Goal: Check status: Check status

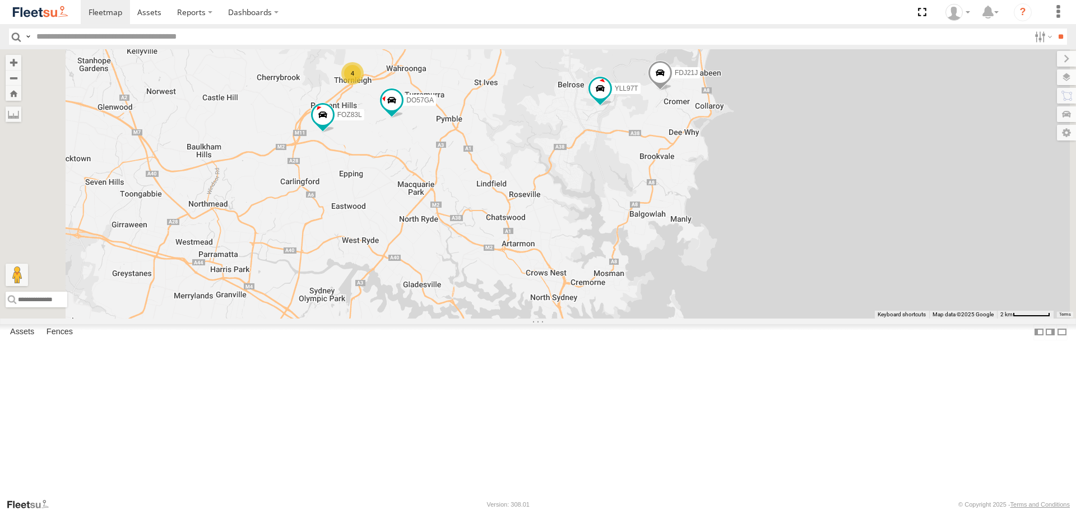
click at [475, 215] on div "FOZ83L FDJ21J DO57GA YLL97T ES026Q 4" at bounding box center [538, 183] width 1076 height 269
click at [333, 125] on span at bounding box center [323, 115] width 20 height 20
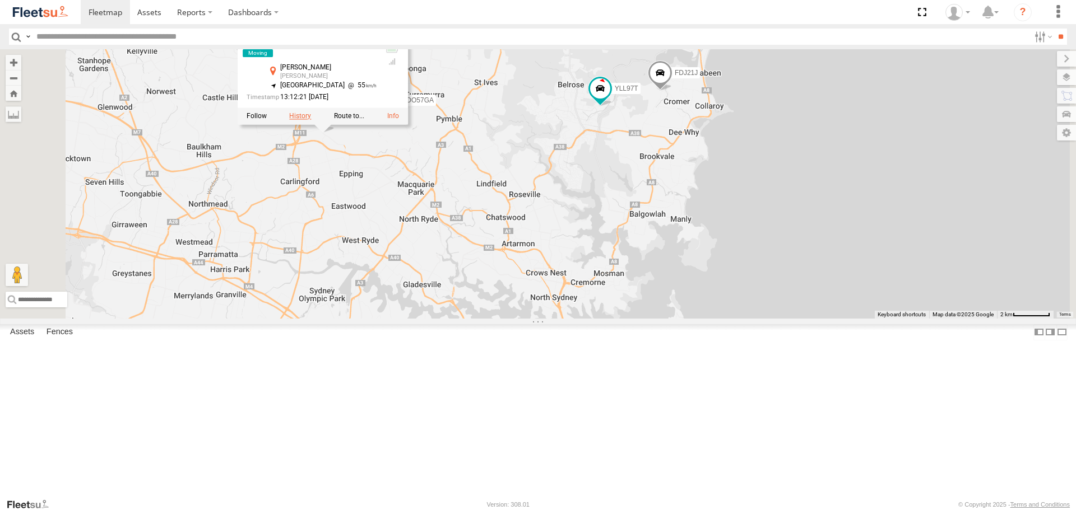
click at [311, 120] on label at bounding box center [300, 117] width 22 height 8
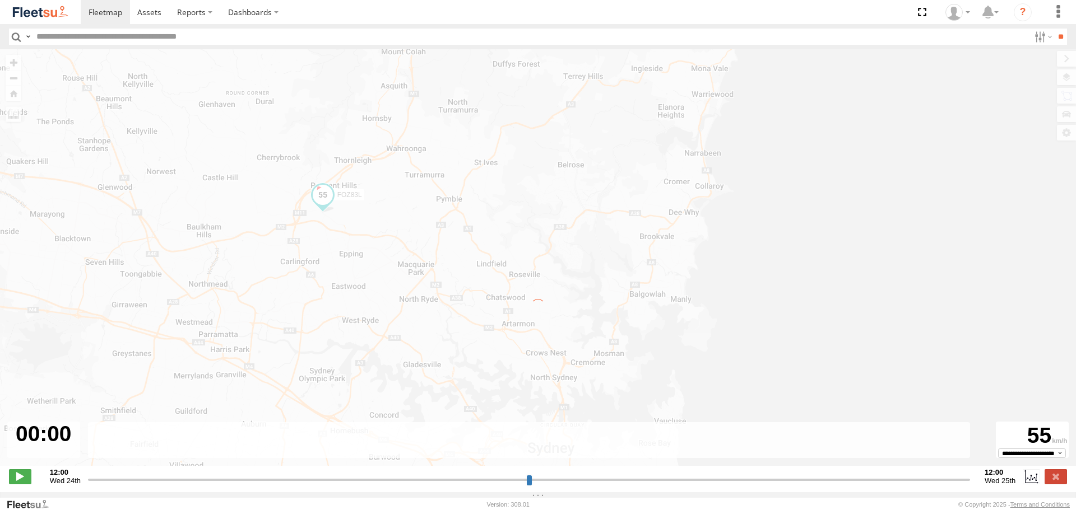
type input "**********"
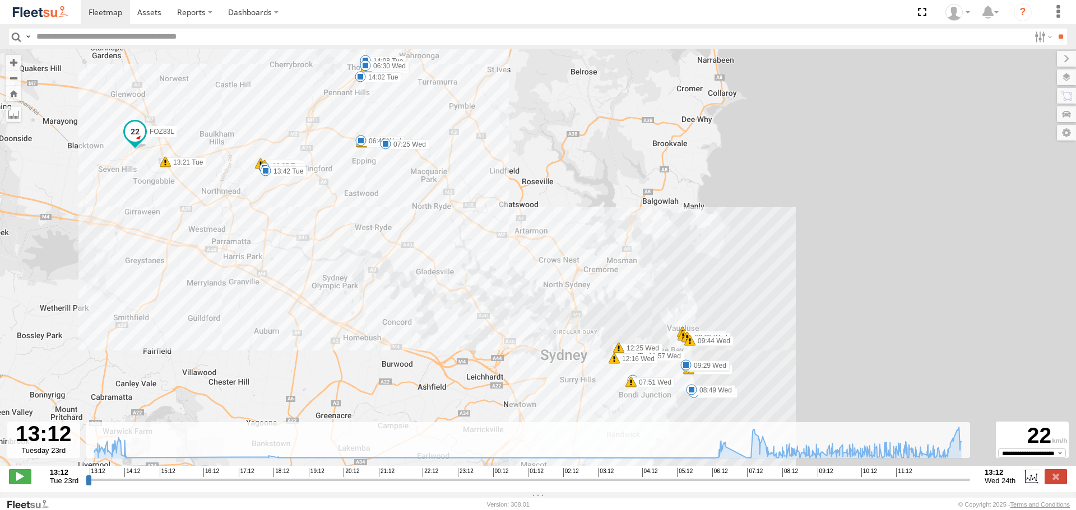
drag, startPoint x: 444, startPoint y: 241, endPoint x: 412, endPoint y: 263, distance: 38.7
click at [414, 263] on div "FOZ83L 13:21 Tue 13:34 Tue 13:35 Tue 13:37 Tue 13:42 Tue 14:02 Tue 14:08 Tue 06…" at bounding box center [538, 263] width 1076 height 429
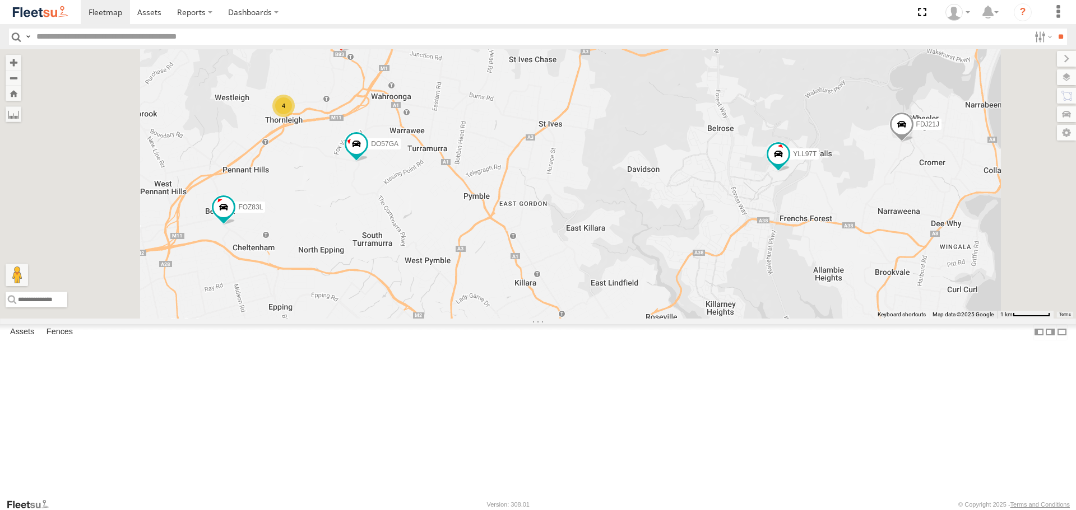
drag, startPoint x: 628, startPoint y: 243, endPoint x: 634, endPoint y: 226, distance: 18.2
click at [634, 226] on div "FOZ83L 4 FDJ21J DO57GA YLL97T ES026Q" at bounding box center [538, 183] width 1076 height 269
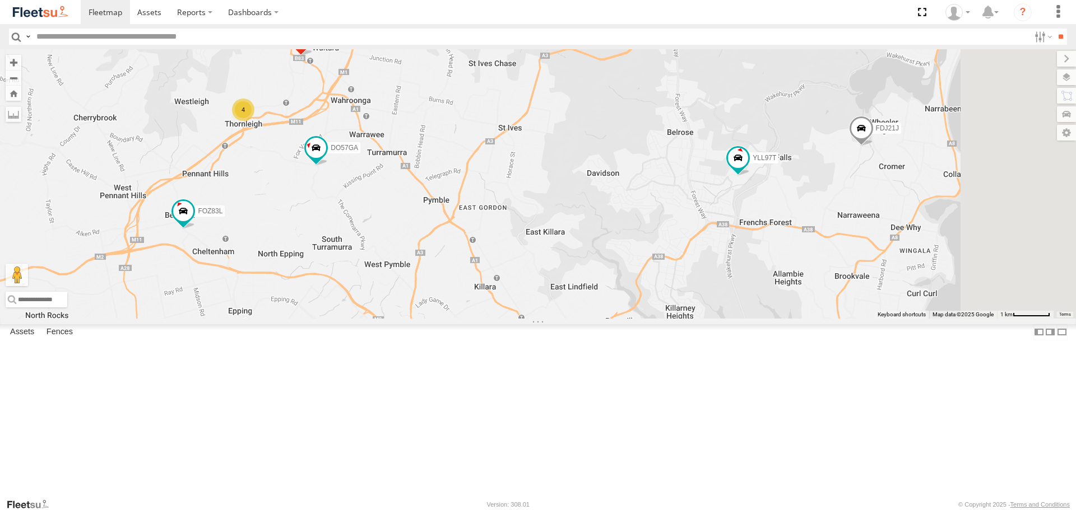
drag, startPoint x: 655, startPoint y: 203, endPoint x: 640, endPoint y: 210, distance: 15.8
click at [640, 210] on div "FOZ83L 4 FDJ21J DO57GA YLL97T ES026Q" at bounding box center [538, 183] width 1076 height 269
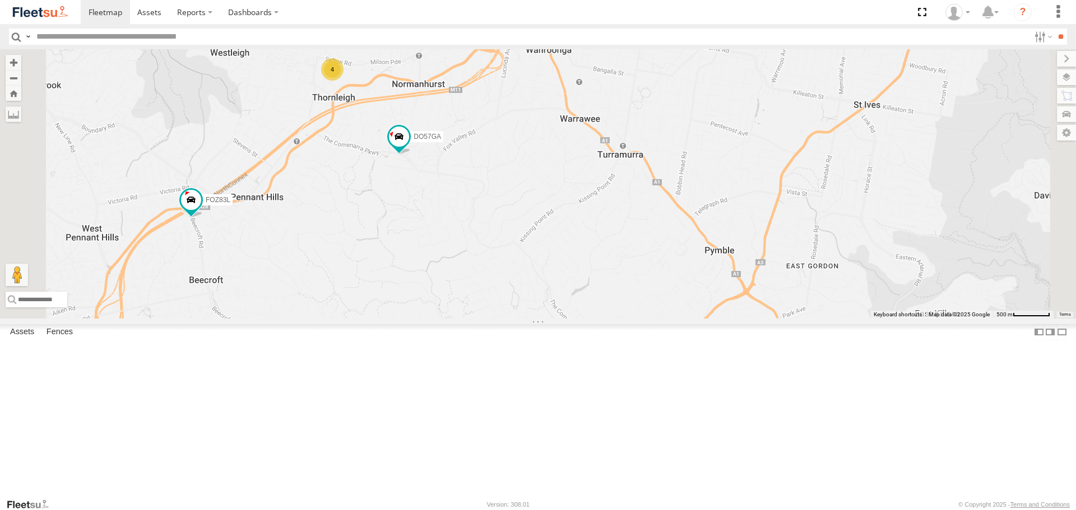
drag, startPoint x: 386, startPoint y: 238, endPoint x: 466, endPoint y: 249, distance: 80.3
click at [466, 249] on div "FOZ83L FDJ21J DO57GA YLL97T ES026Q 4" at bounding box center [538, 183] width 1076 height 269
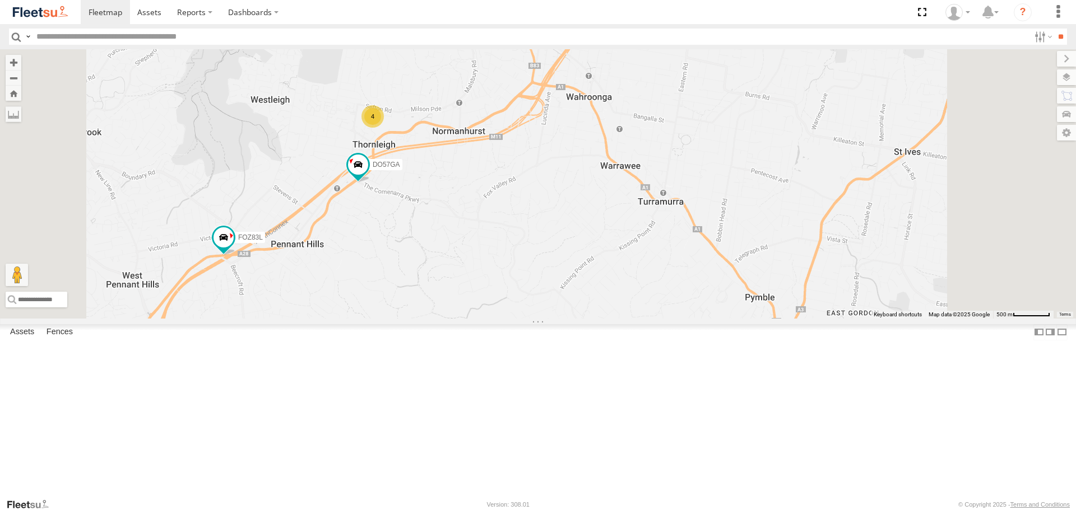
drag, startPoint x: 450, startPoint y: 224, endPoint x: 460, endPoint y: 256, distance: 33.7
click at [460, 256] on div "FOZ83L FDJ21J DO57GA YLL97T ES026Q 4" at bounding box center [538, 183] width 1076 height 269
click at [967, 113] on div "FOZ83L DO57GA ES026Q 4" at bounding box center [538, 183] width 1076 height 269
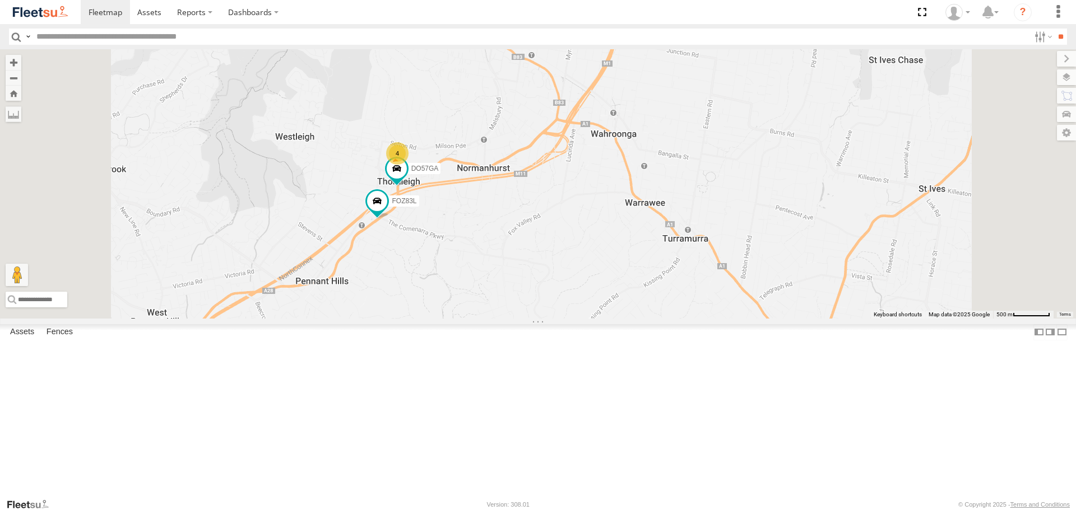
click at [0, 0] on div "FOZ83L All Assets Pennant Hills Rd Pennant Hills -33.73598 151.07514 DO57GA All…" at bounding box center [0, 0] width 0 height 0
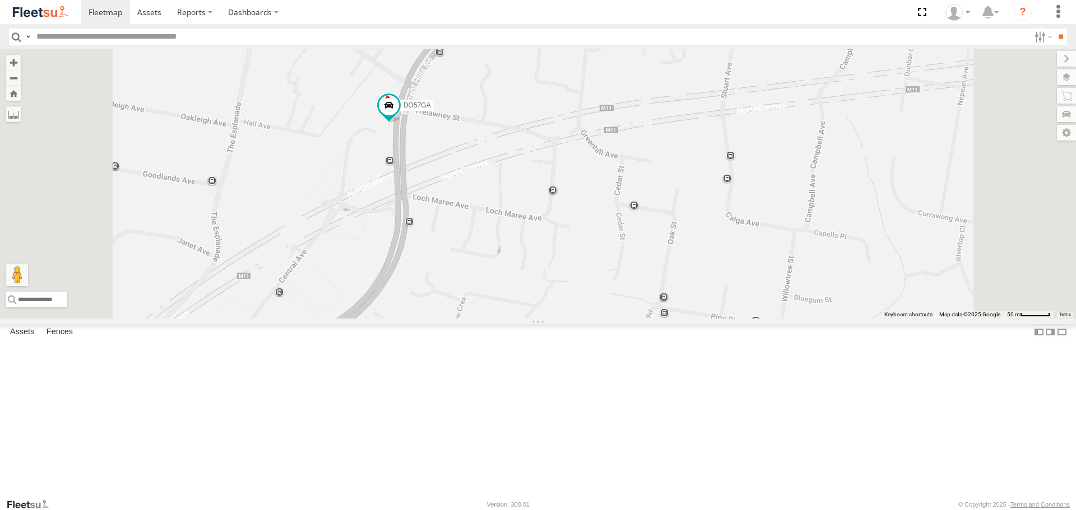
drag, startPoint x: 521, startPoint y: 150, endPoint x: 506, endPoint y: 183, distance: 36.1
click at [506, 184] on div "ES026Q FDJ21J YLL97T FOZ83L DO57GA" at bounding box center [538, 183] width 1076 height 269
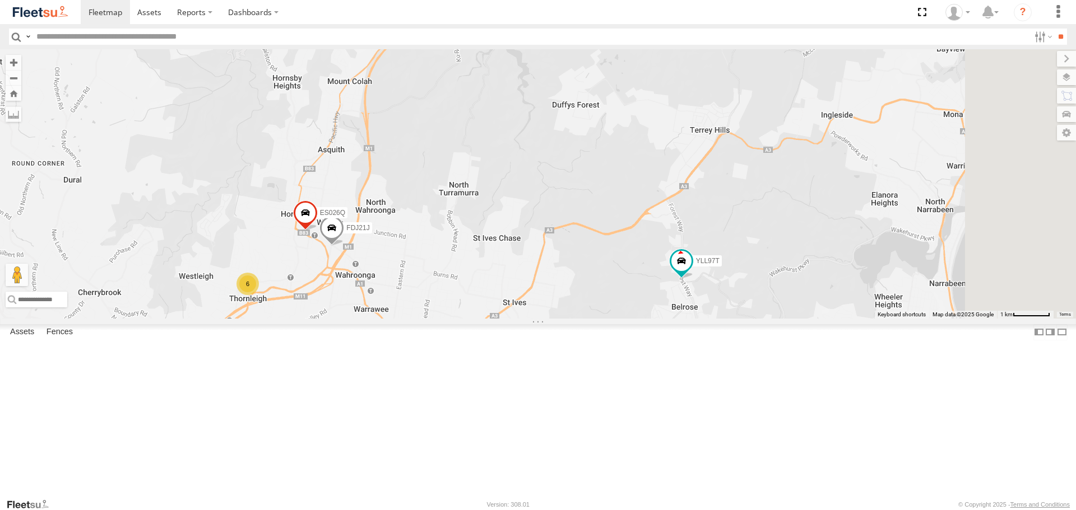
click at [639, 242] on div "6 FDJ21J YLL97T ES026Q" at bounding box center [538, 183] width 1076 height 269
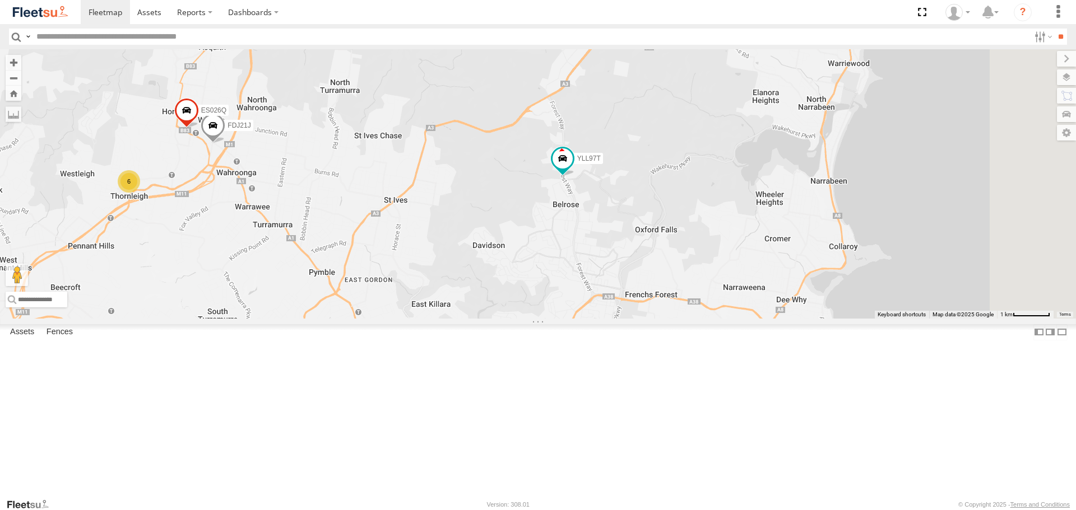
drag, startPoint x: 708, startPoint y: 257, endPoint x: 501, endPoint y: 66, distance: 281.4
click at [601, 164] on div "YLL97T 6 FDJ21J ES026Q" at bounding box center [538, 183] width 1076 height 269
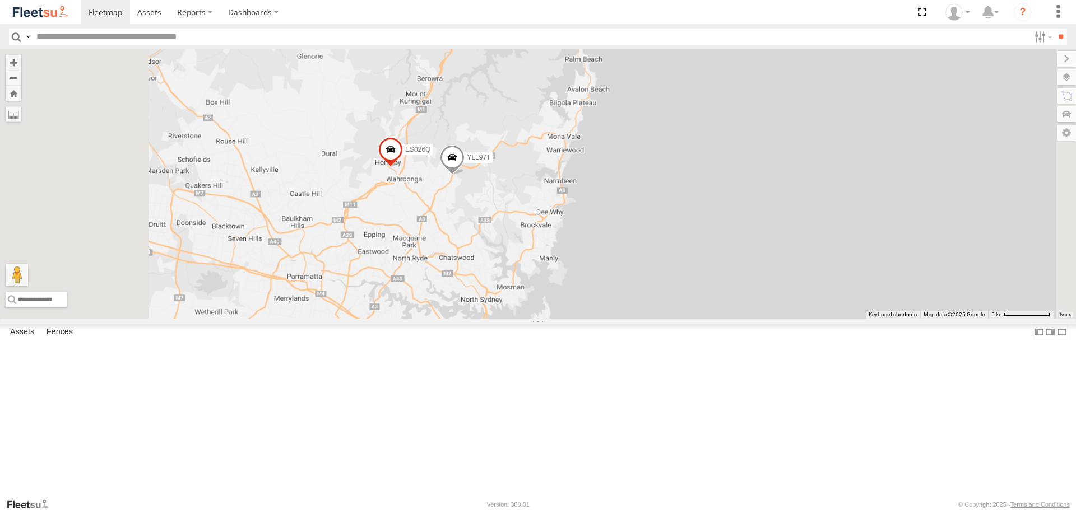
drag, startPoint x: 472, startPoint y: 286, endPoint x: 588, endPoint y: 291, distance: 115.5
click at [588, 291] on div "YLL97T ES026Q" at bounding box center [538, 183] width 1076 height 269
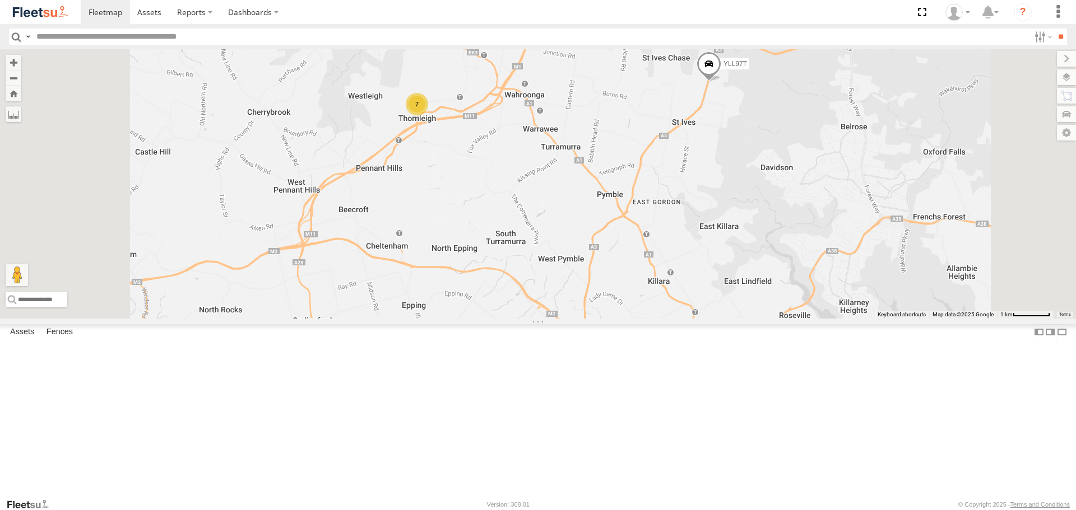
click at [0, 0] on div "FOZ83L All Assets [GEOGRAPHIC_DATA] -33.72262 151.08386 YLF23N All Assets [GEOG…" at bounding box center [0, 0] width 0 height 0
